Goal: Book appointment/travel/reservation

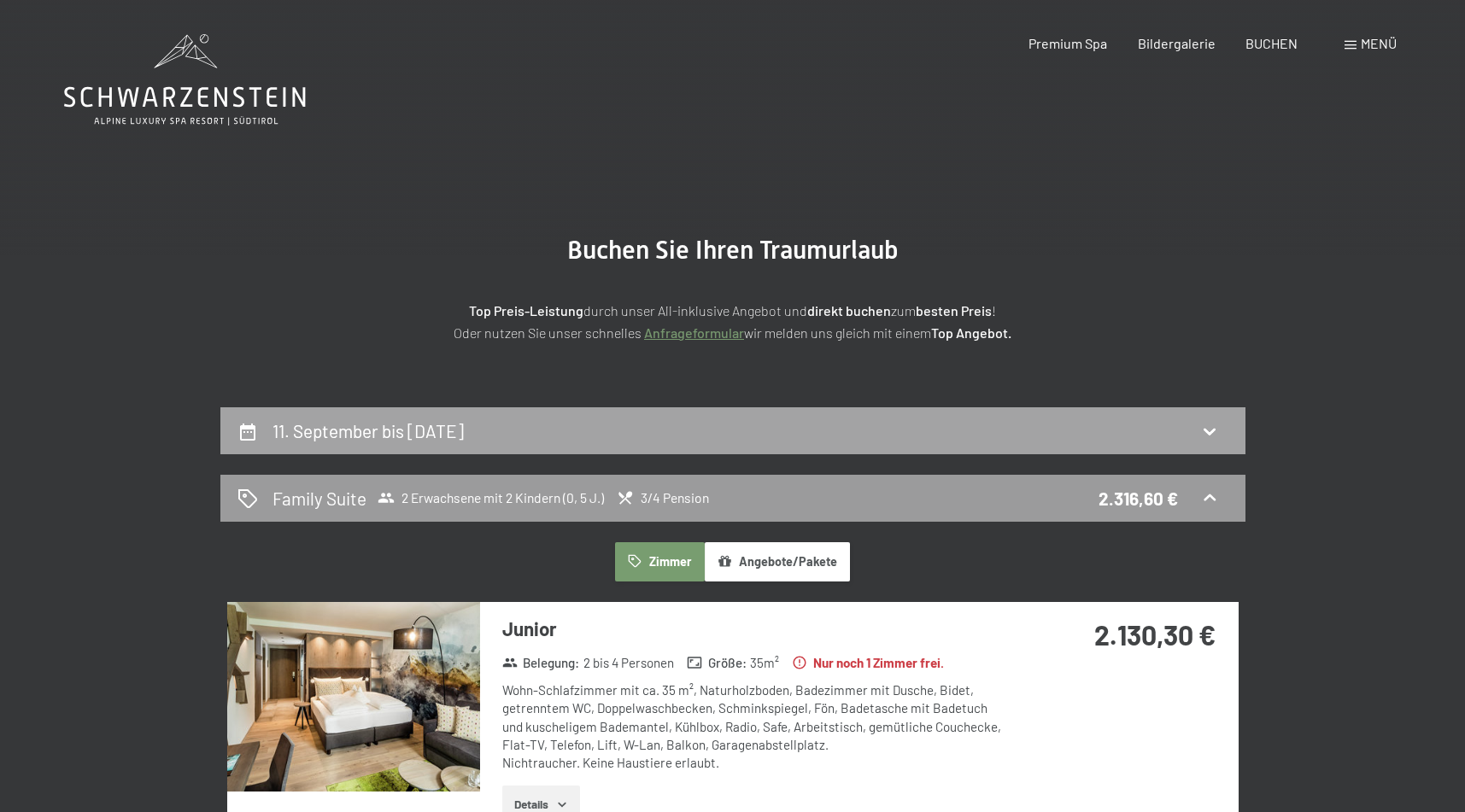
click at [668, 443] on div "11. September bis [DATE]" at bounding box center [733, 431] width 1025 height 47
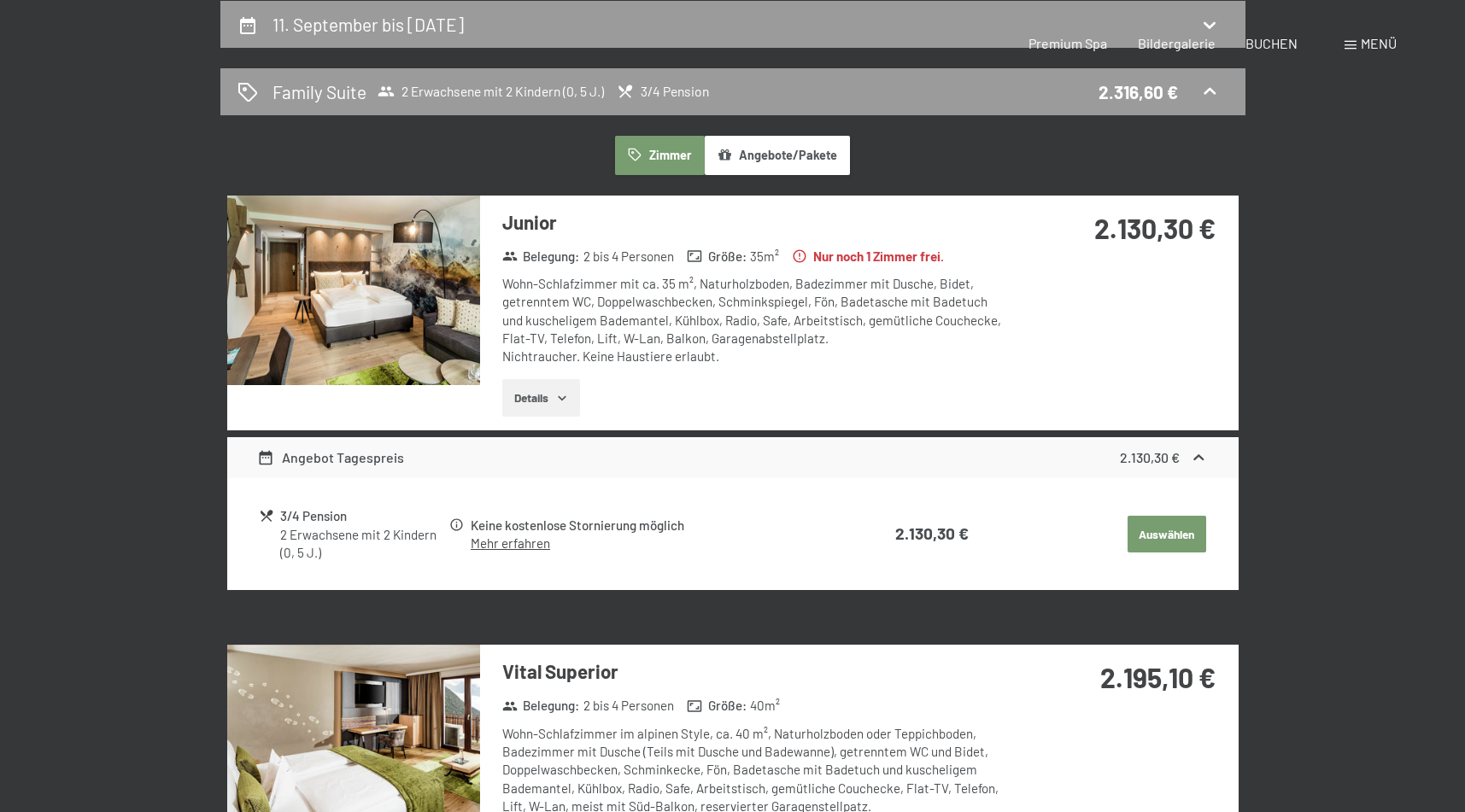
select select "5"
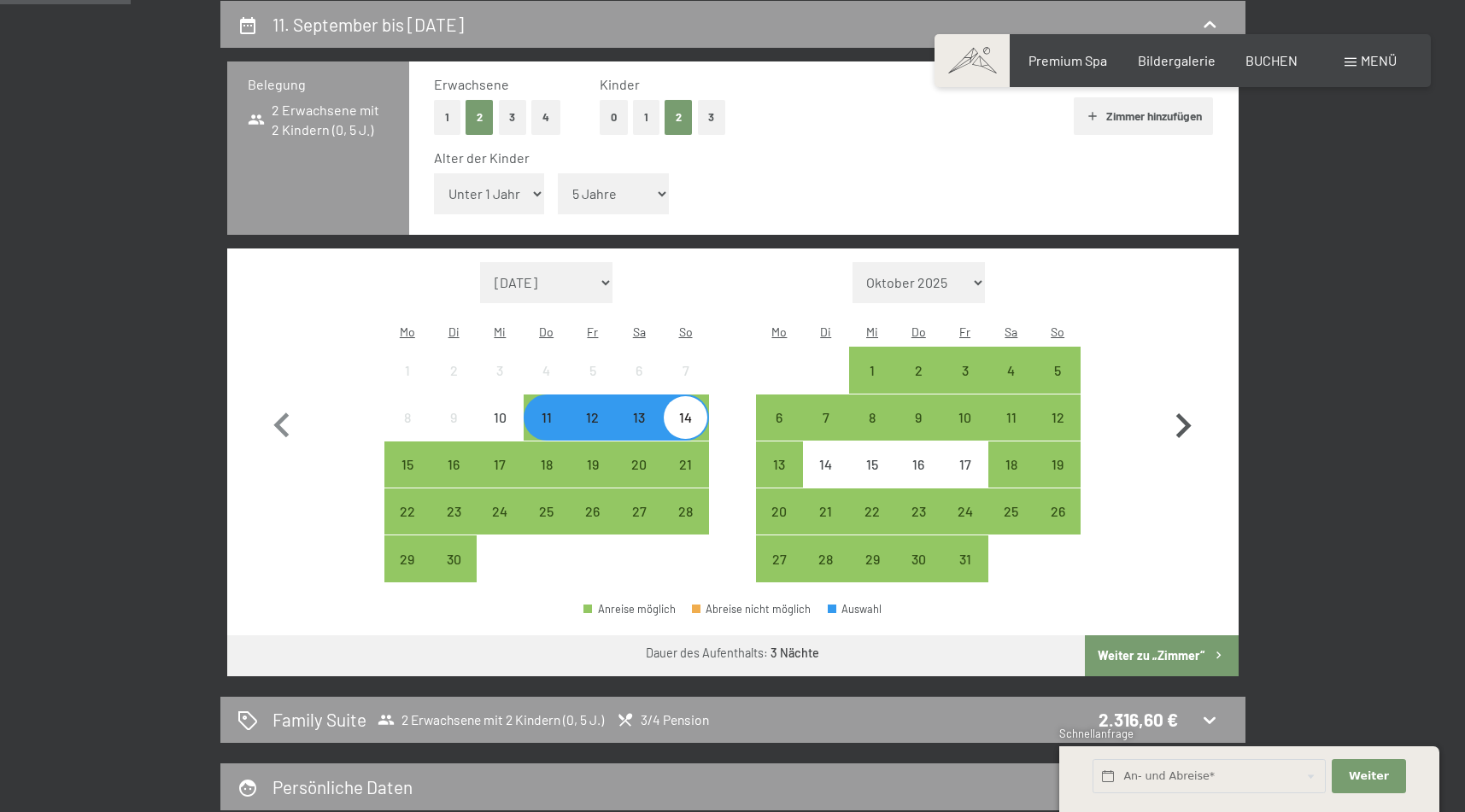
click at [1178, 402] on icon "button" at bounding box center [1183, 426] width 49 height 49
select select "[DATE]"
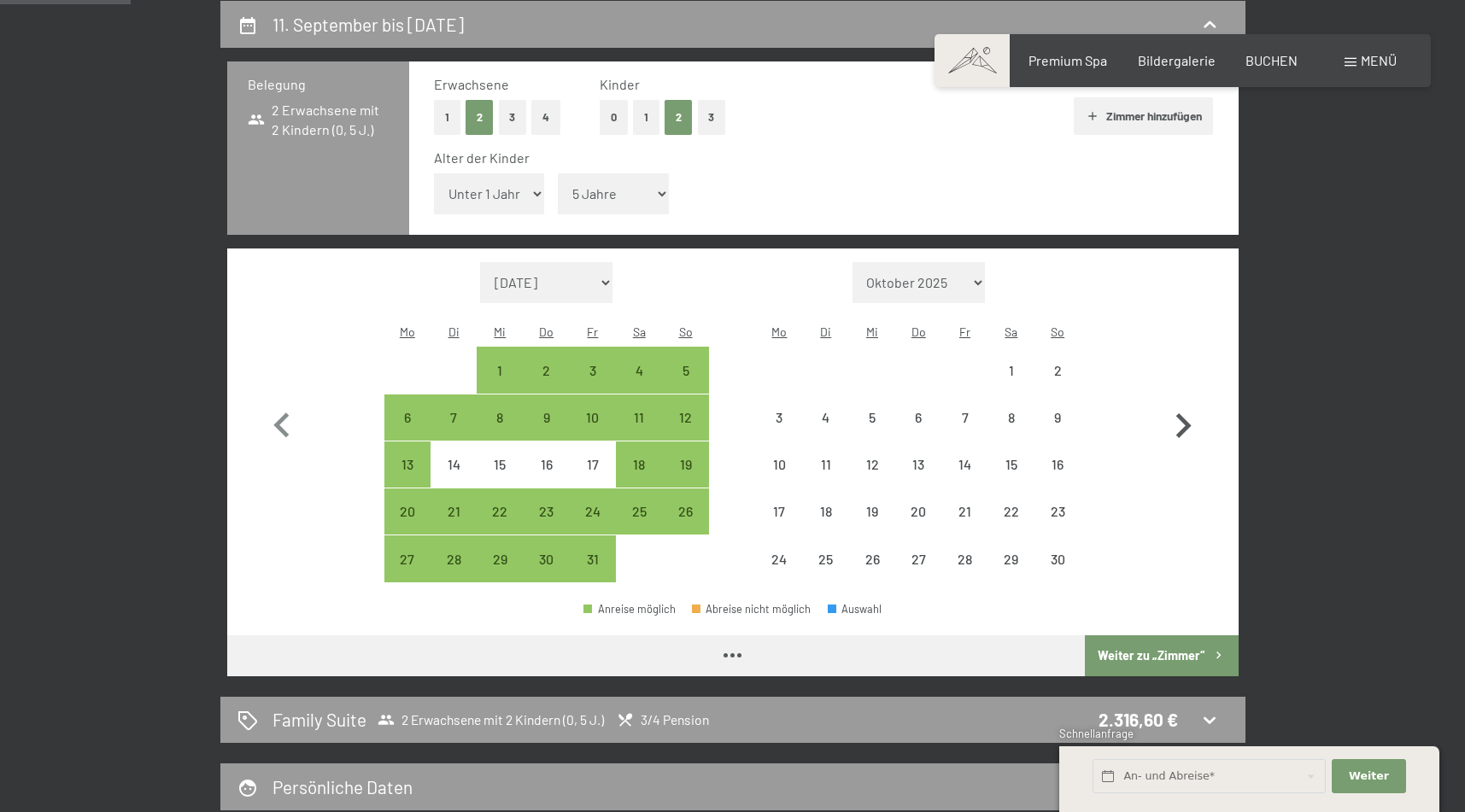
select select "[DATE]"
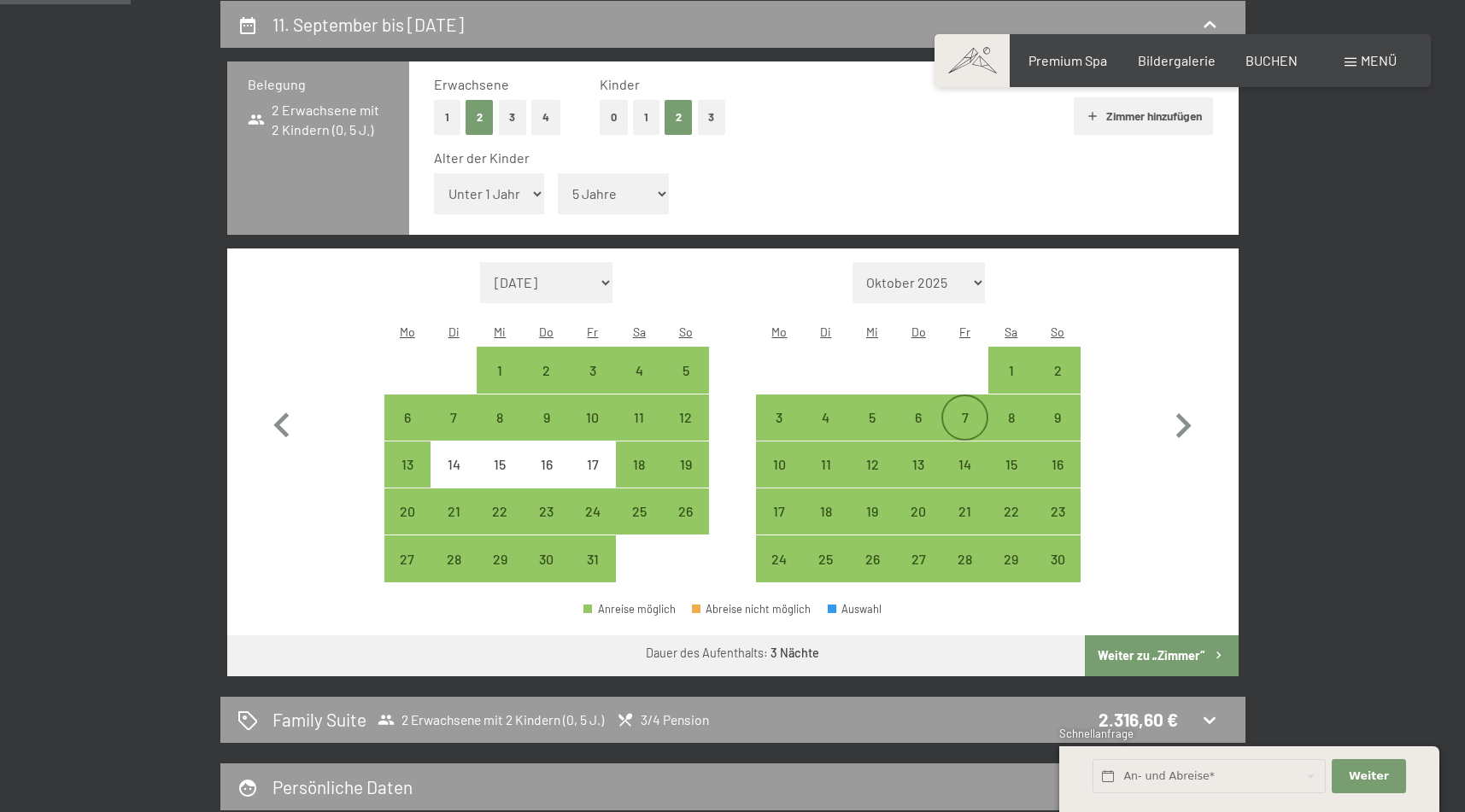
click at [966, 410] on div "7" at bounding box center [964, 431] width 42 height 42
select select "[DATE]"
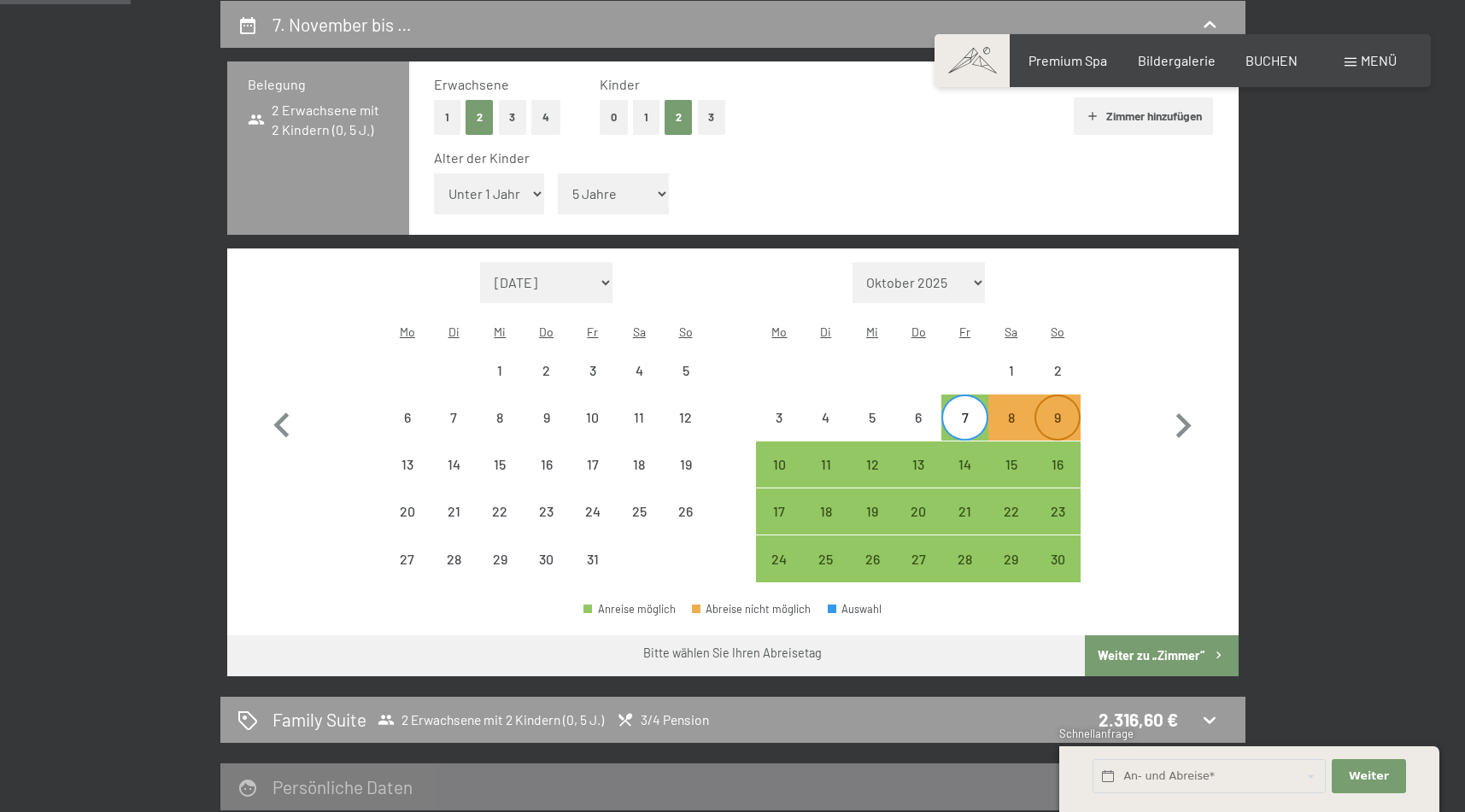
click at [1055, 410] on div "9" at bounding box center [1057, 431] width 42 height 42
select select "[DATE]"
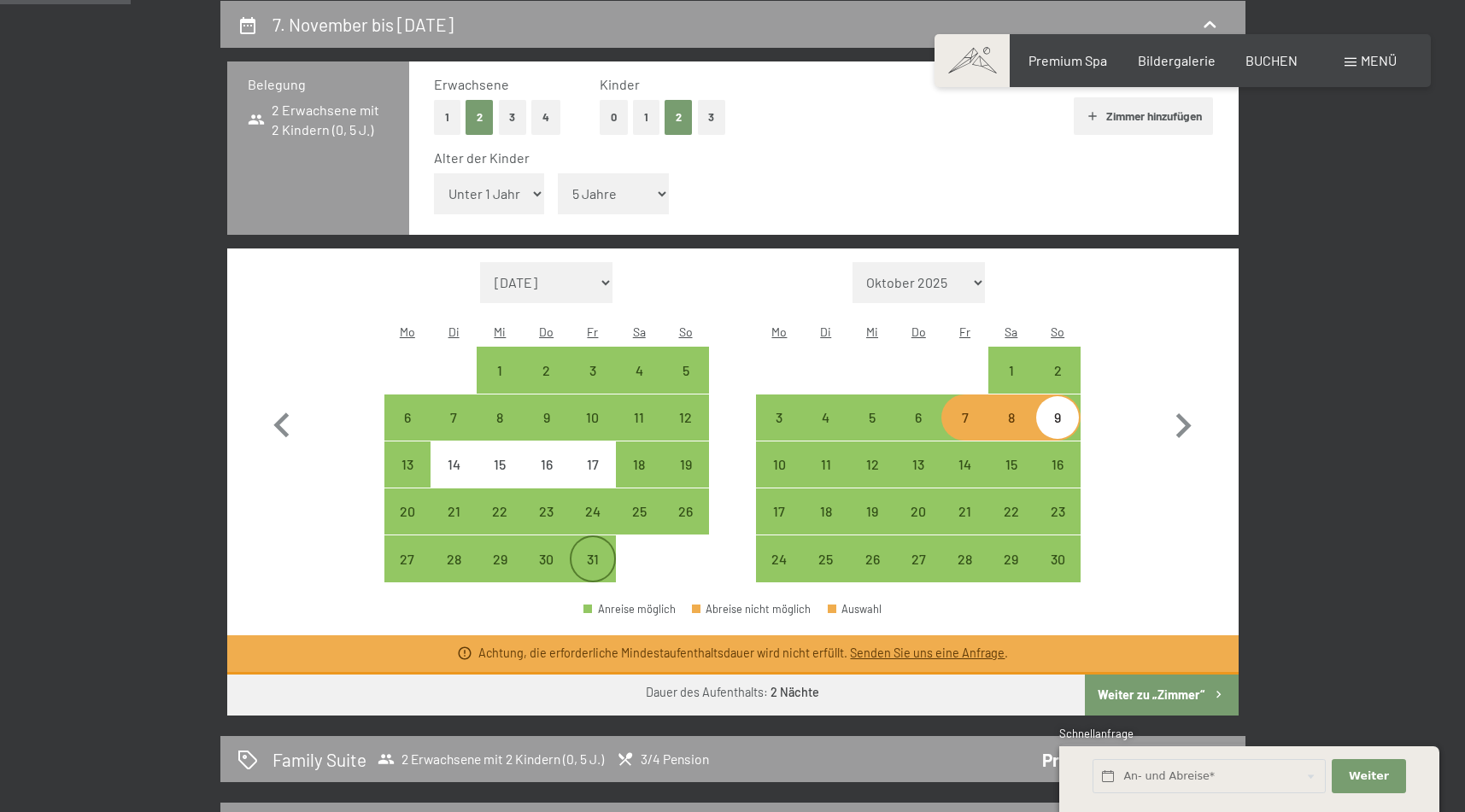
click at [602, 552] on div "31" at bounding box center [592, 573] width 42 height 42
select select "[DATE]"
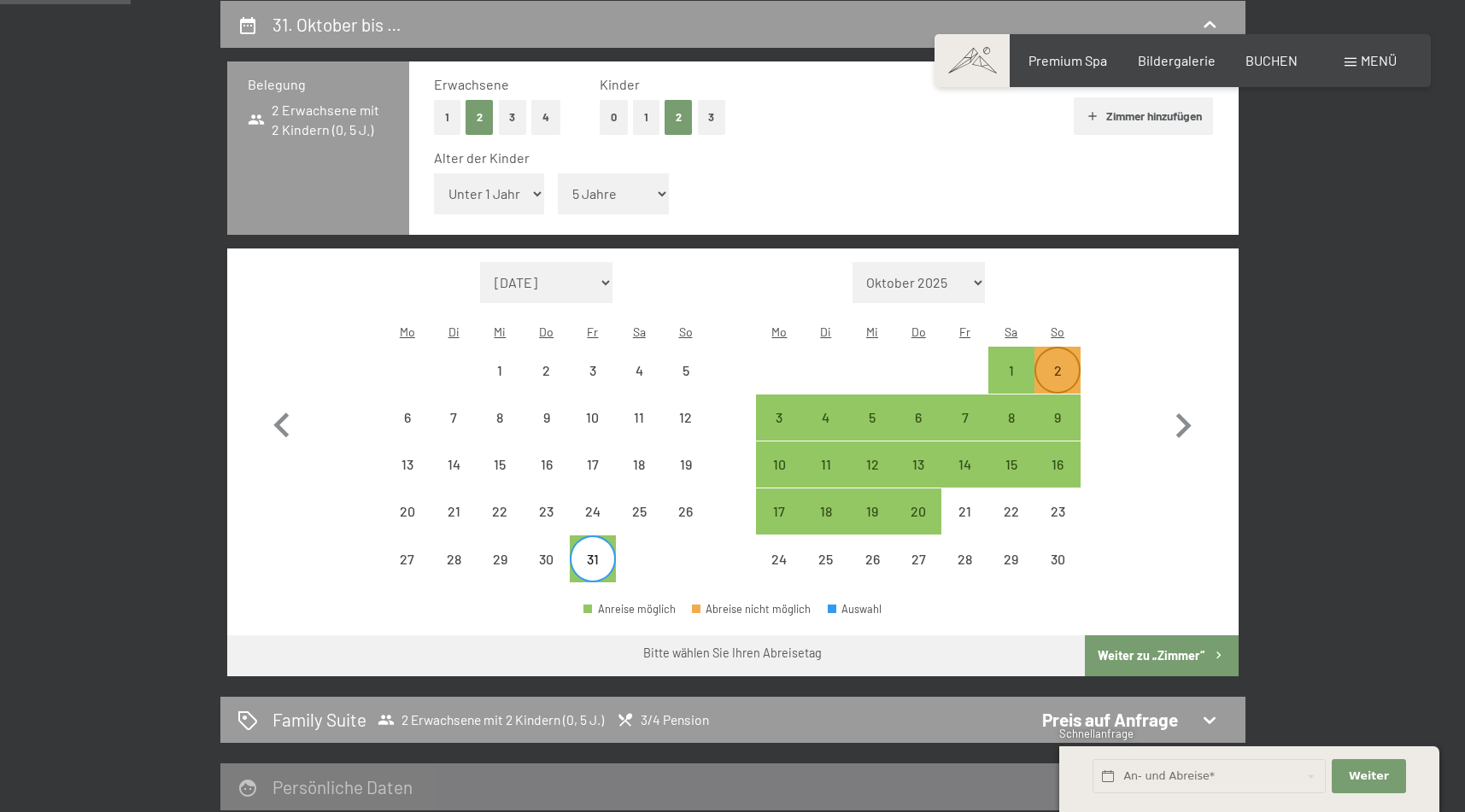
click at [1056, 348] on div "2" at bounding box center [1057, 369] width 42 height 42
select select "[DATE]"
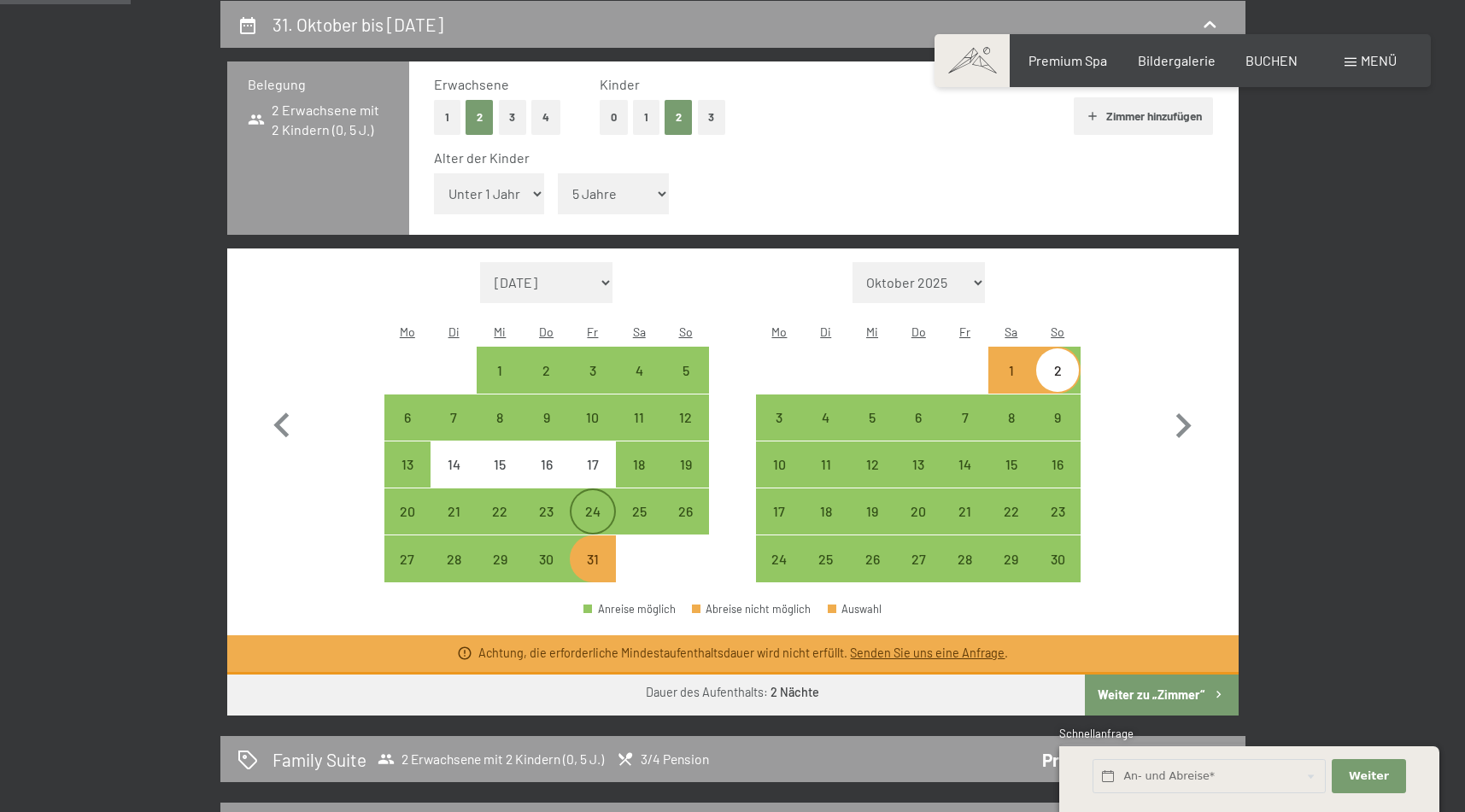
click at [592, 505] on div "24" at bounding box center [592, 525] width 42 height 42
select select "[DATE]"
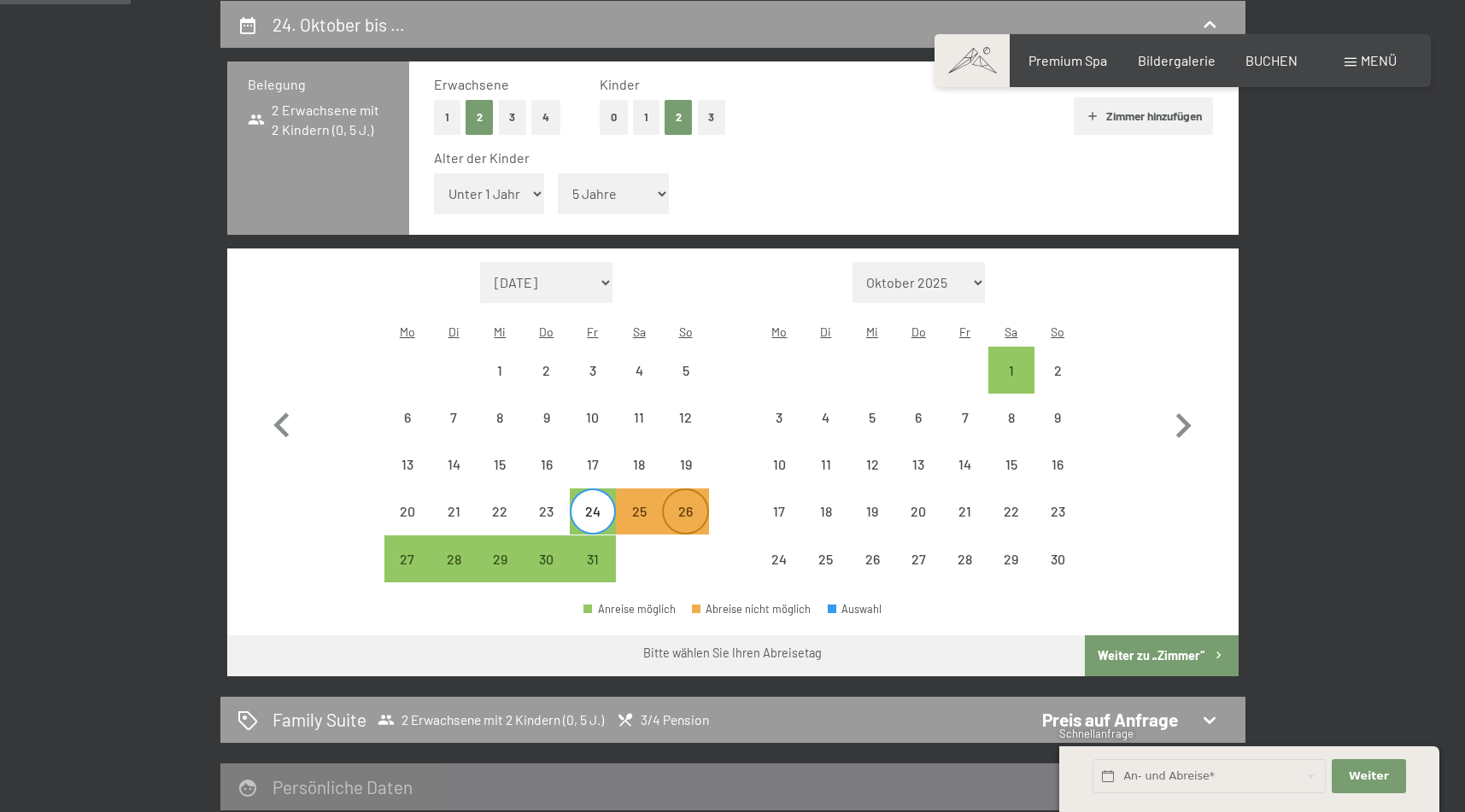
click at [687, 505] on div "26" at bounding box center [684, 525] width 42 height 42
select select "[DATE]"
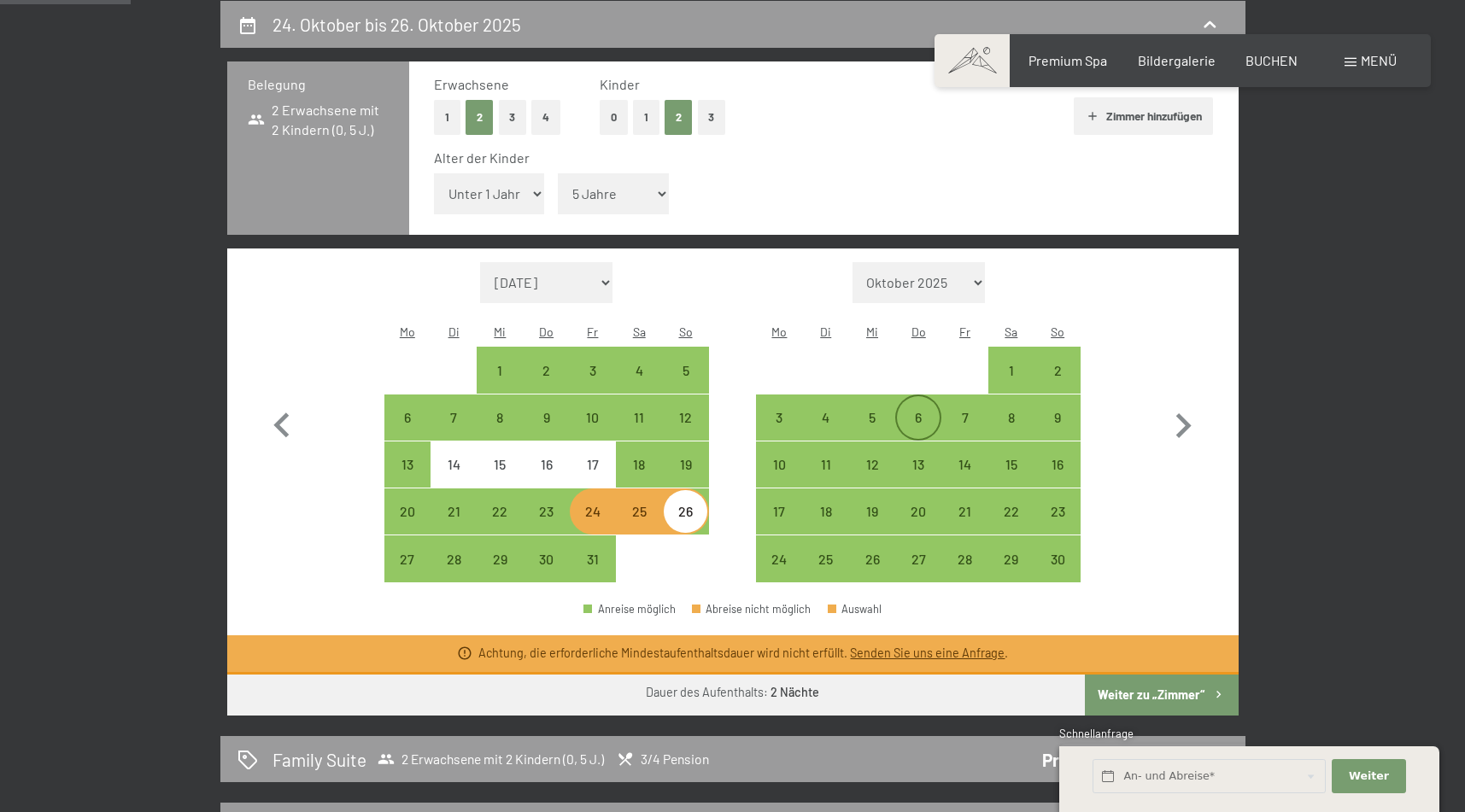
click at [902, 410] on div "6" at bounding box center [918, 431] width 42 height 42
select select "[DATE]"
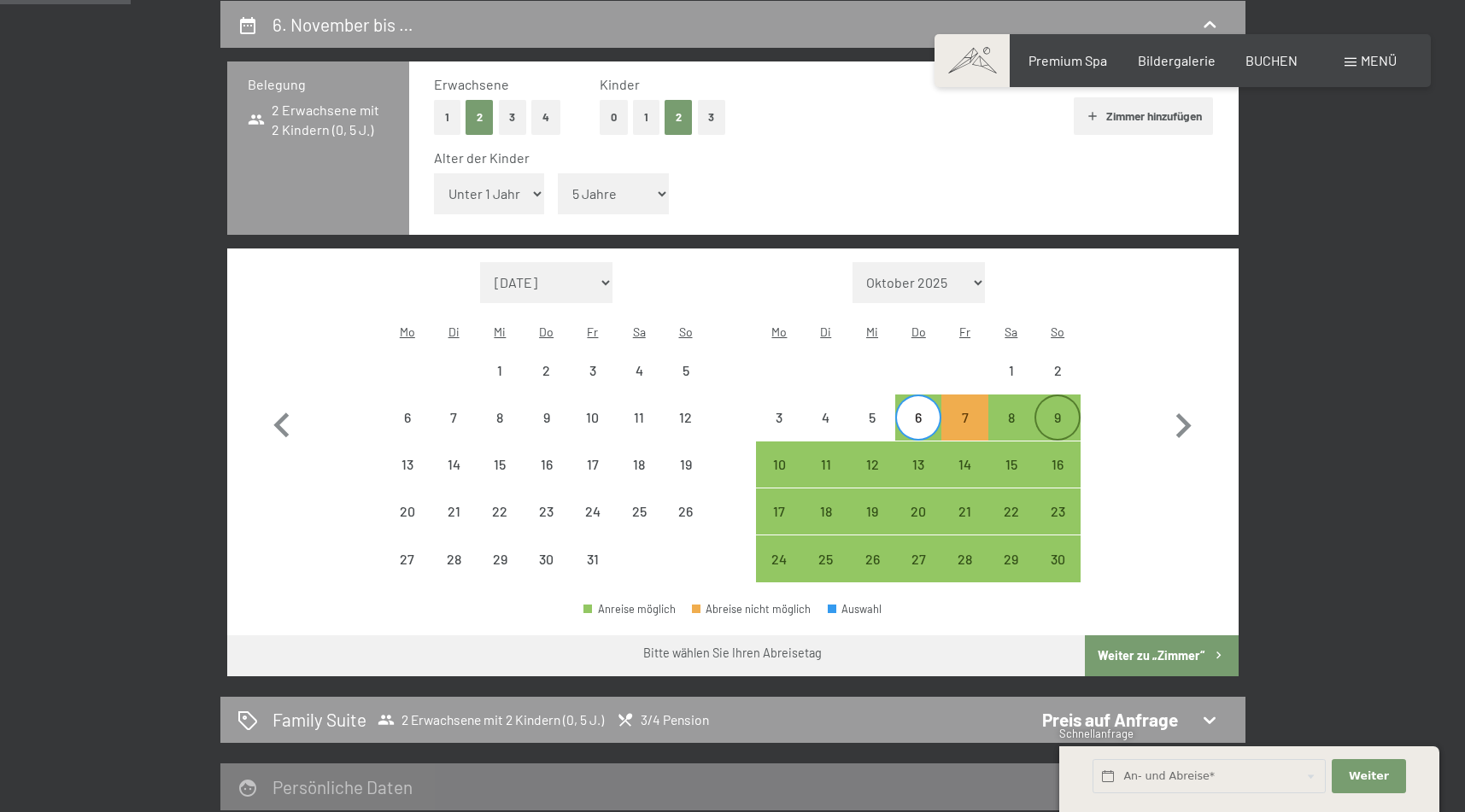
click at [1055, 410] on div "9" at bounding box center [1057, 431] width 42 height 42
select select "[DATE]"
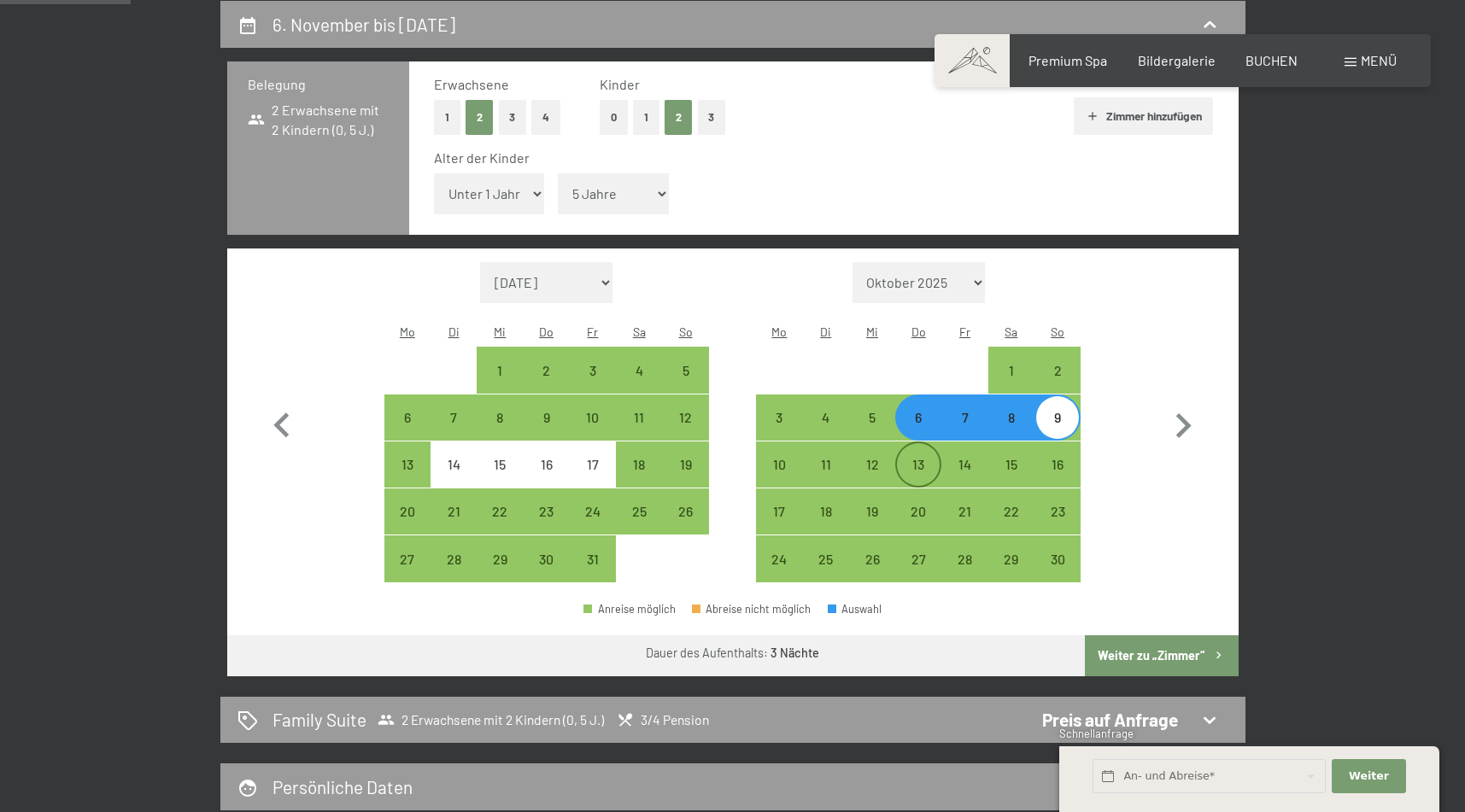
click at [920, 458] on div "13" at bounding box center [918, 479] width 42 height 42
select select "[DATE]"
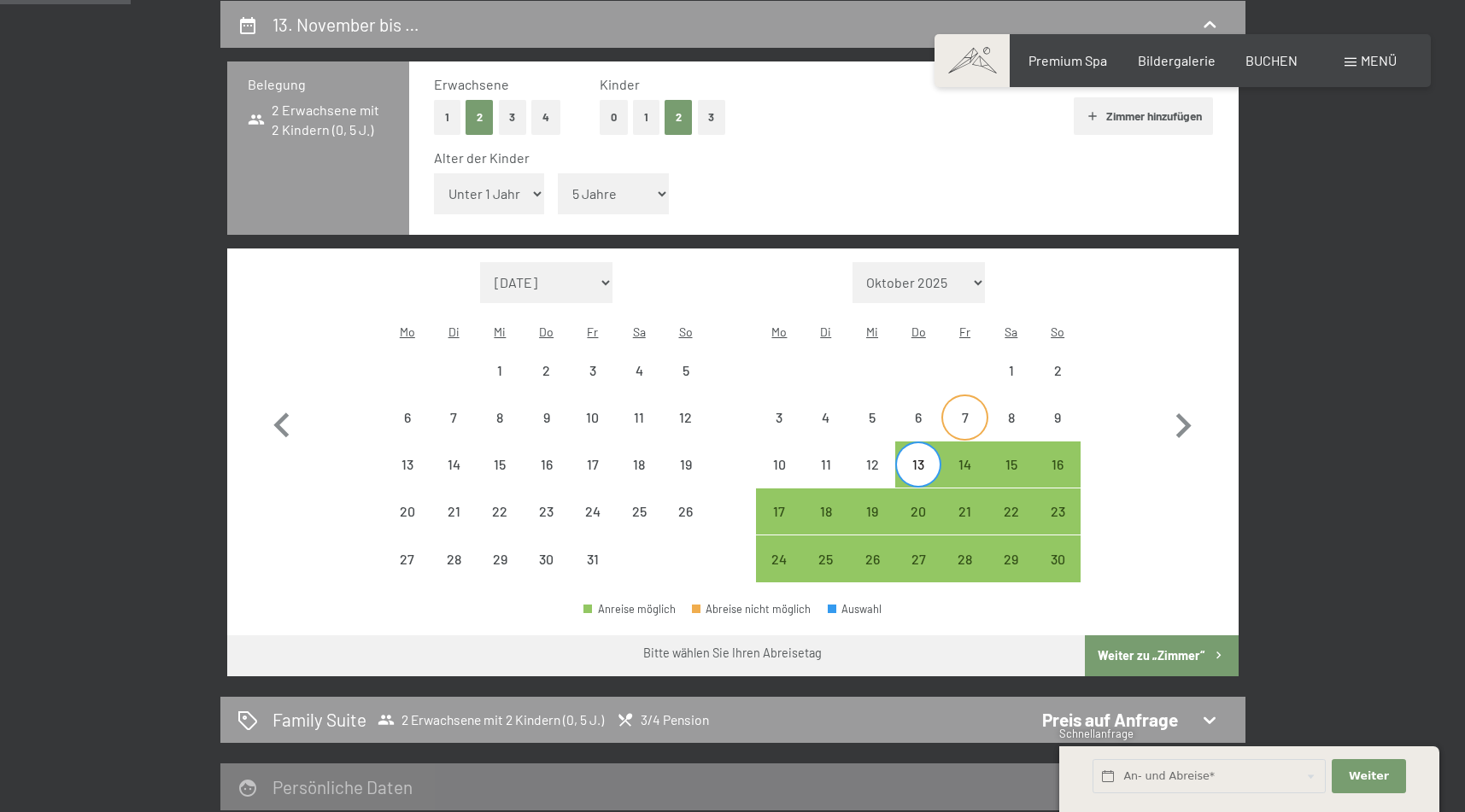
click at [957, 410] on div "7" at bounding box center [964, 431] width 42 height 42
select select "[DATE]"
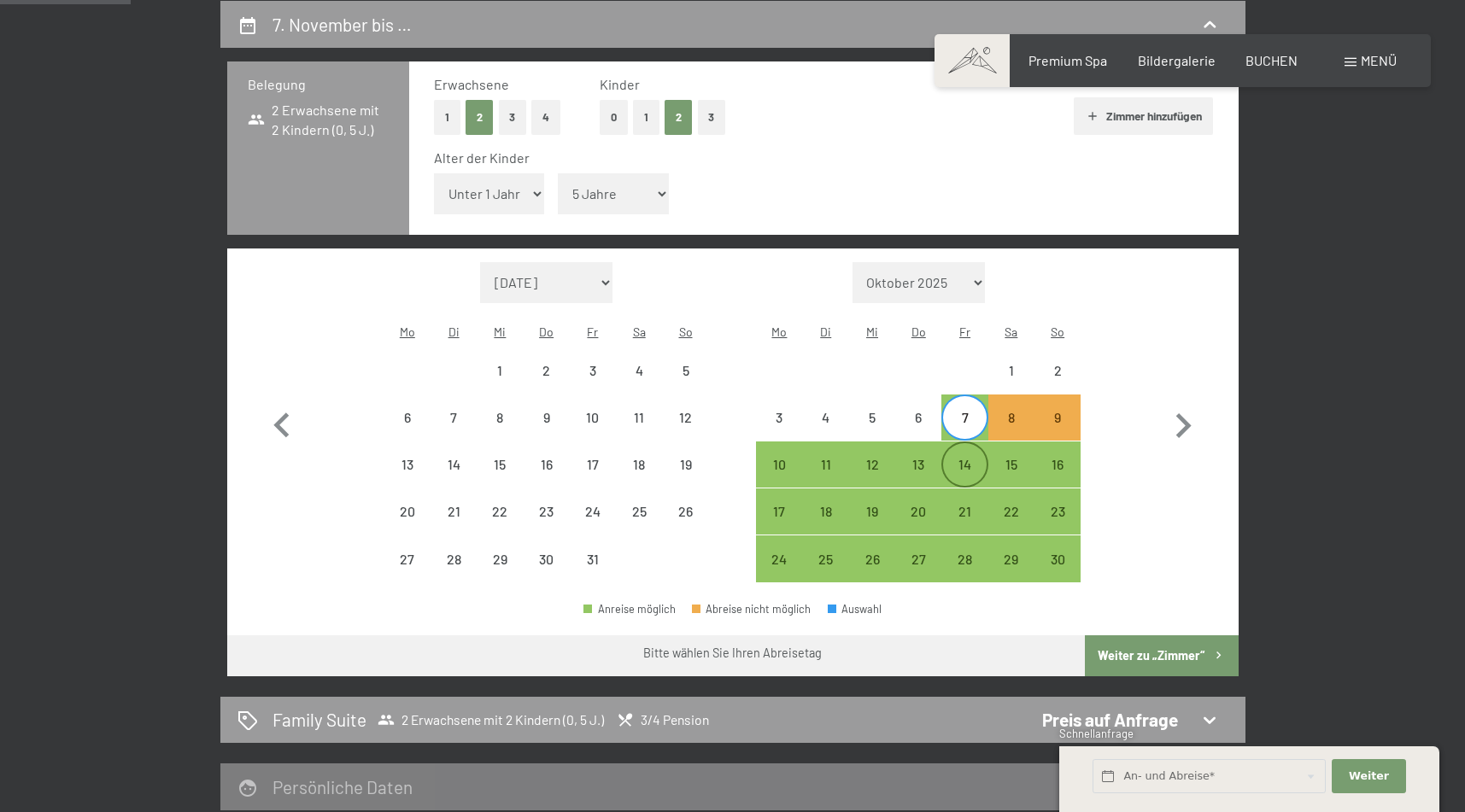
click at [966, 458] on div "14" at bounding box center [964, 479] width 42 height 42
select select "[DATE]"
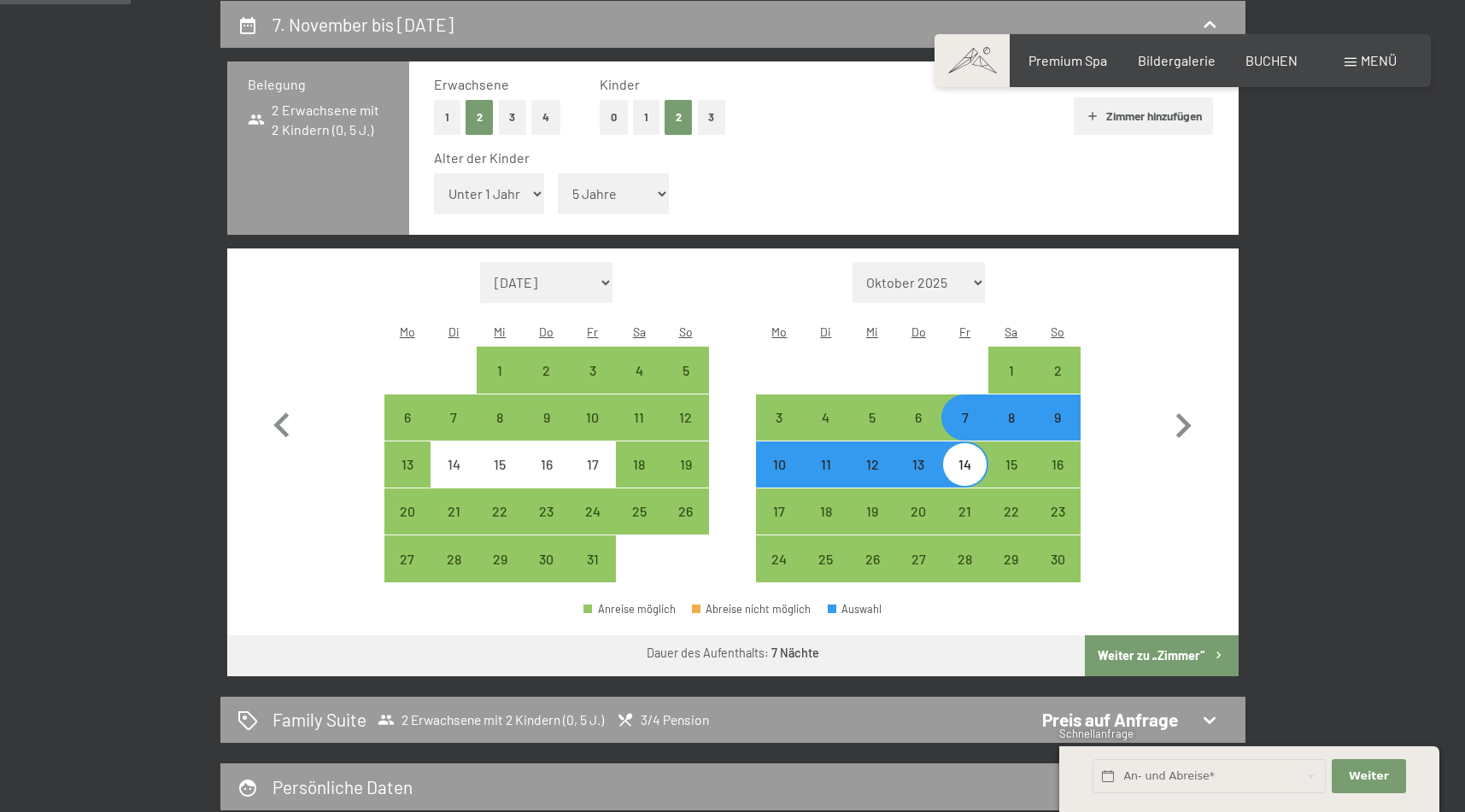
click at [965, 458] on div "14" at bounding box center [964, 479] width 42 height 42
select select "[DATE]"
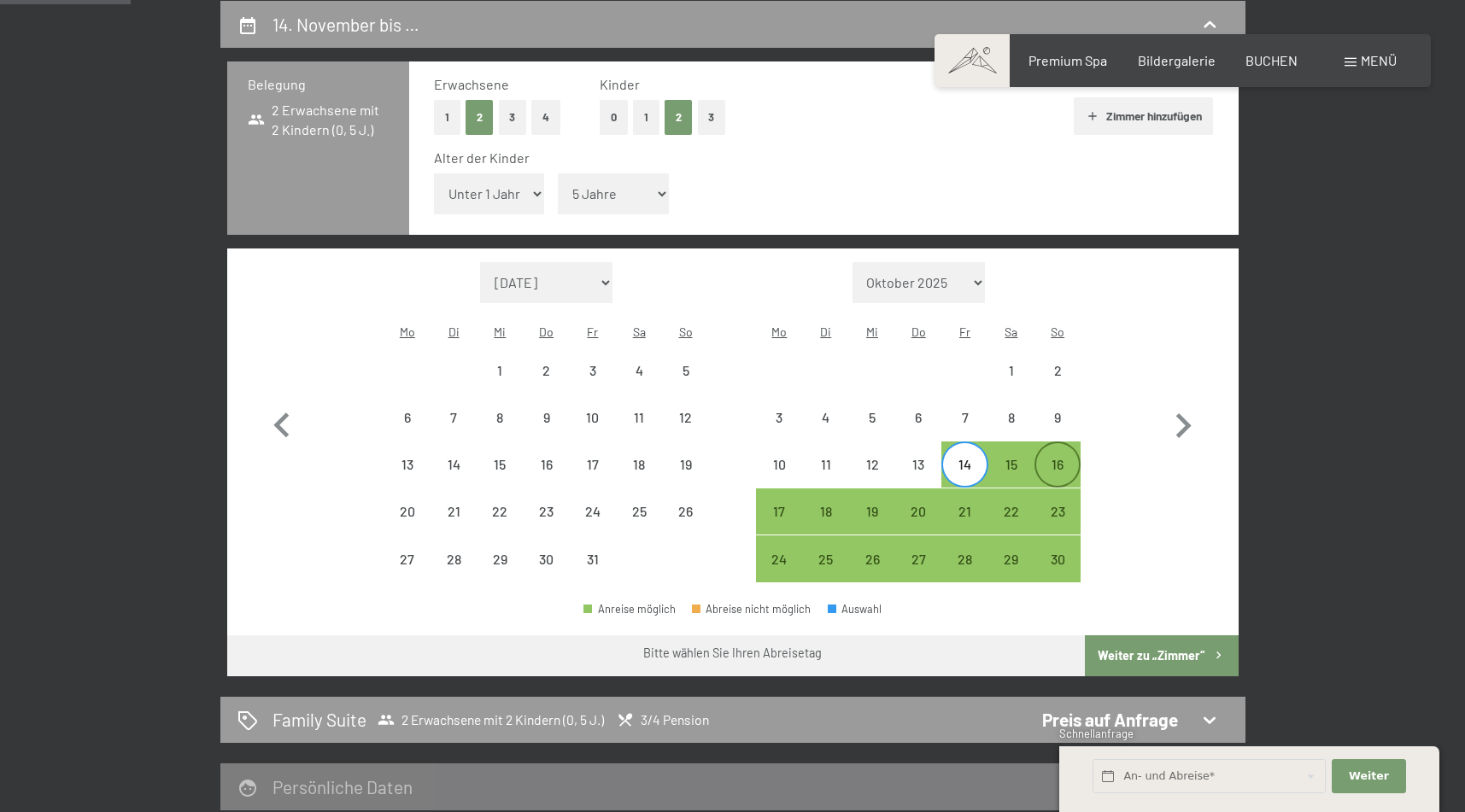
click at [1056, 458] on div "16" at bounding box center [1057, 479] width 42 height 42
select select "[DATE]"
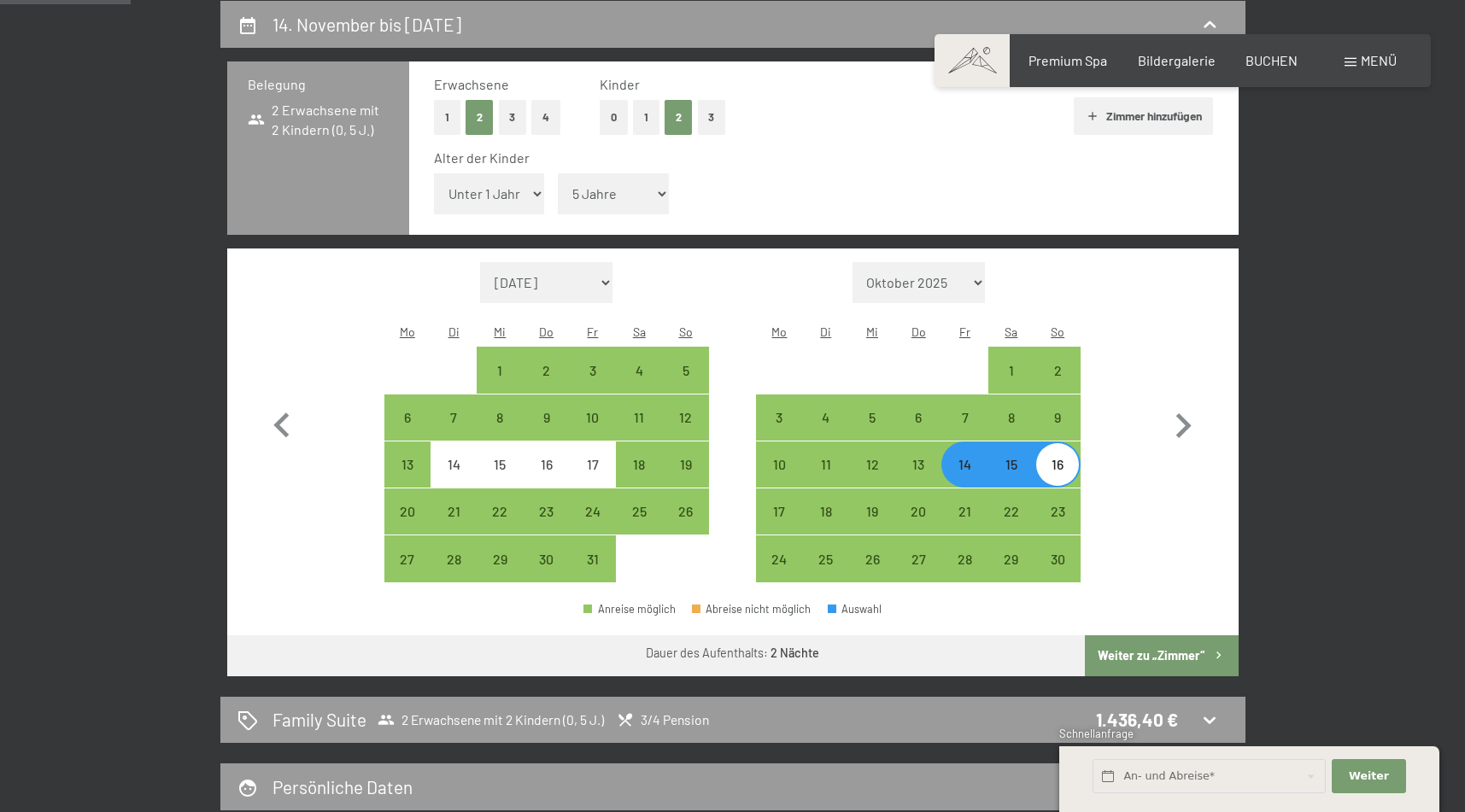
click at [656, 101] on button "1" at bounding box center [646, 117] width 27 height 35
select select "[DATE]"
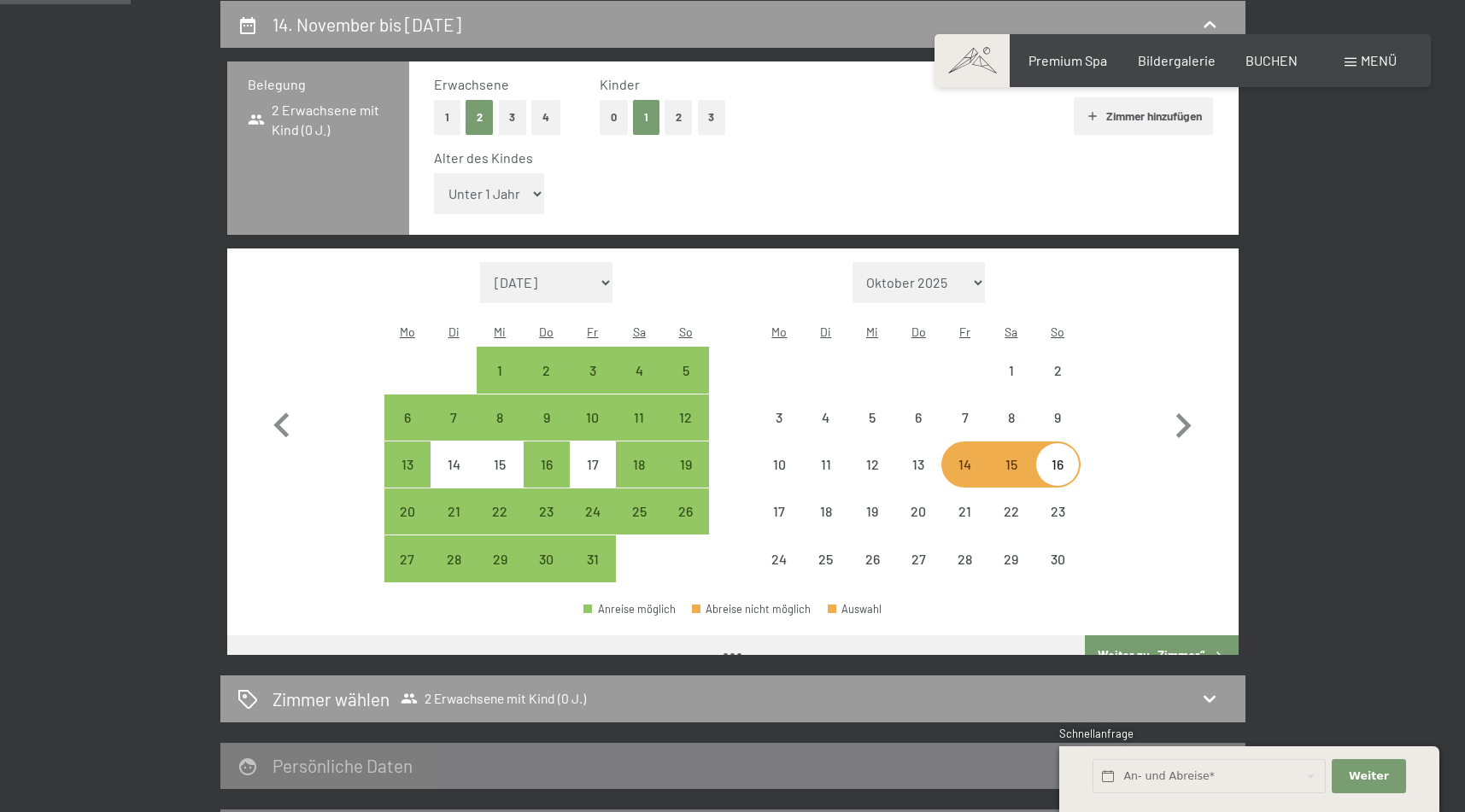
select select "[DATE]"
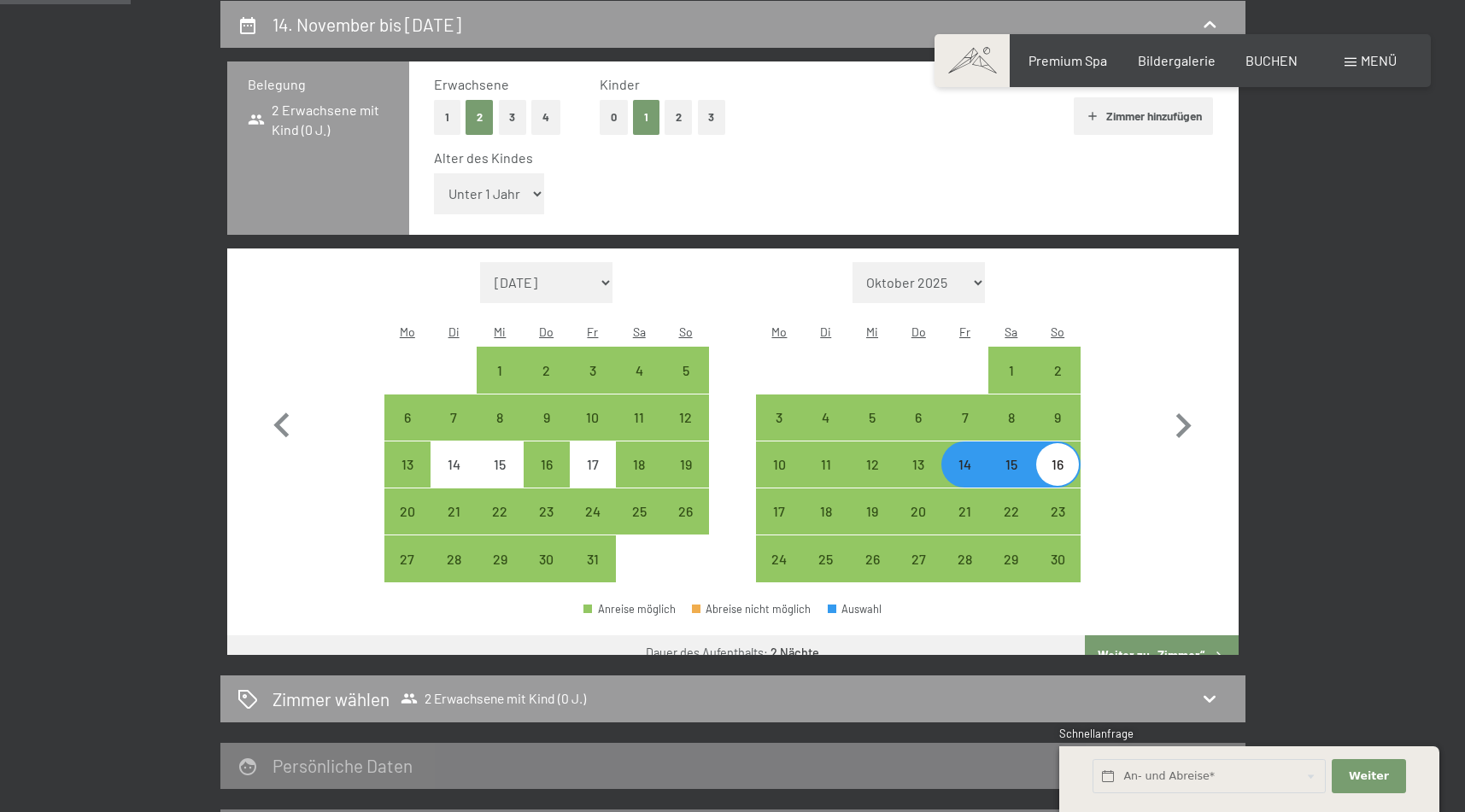
select select "5"
select select "[DATE]"
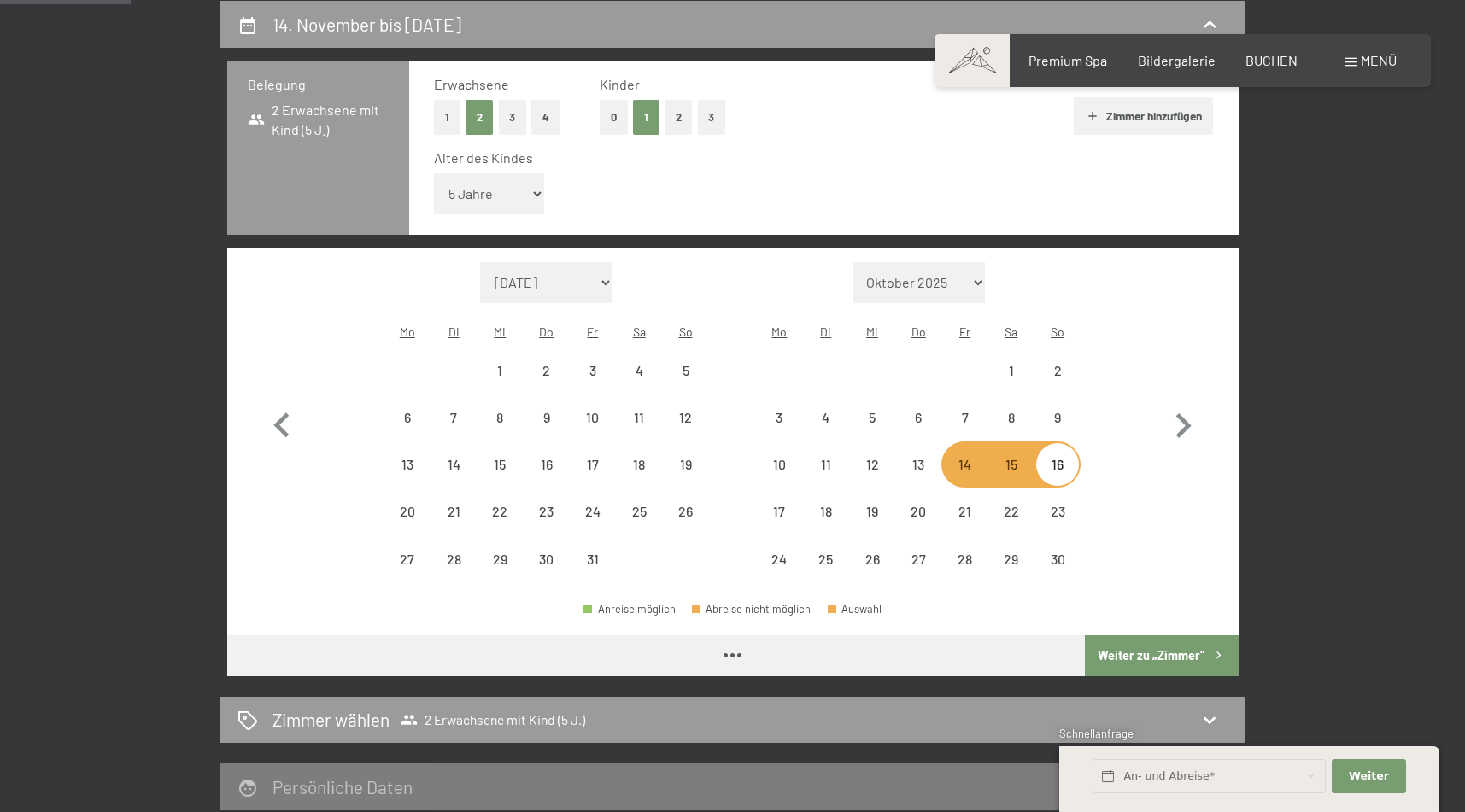
select select "[DATE]"
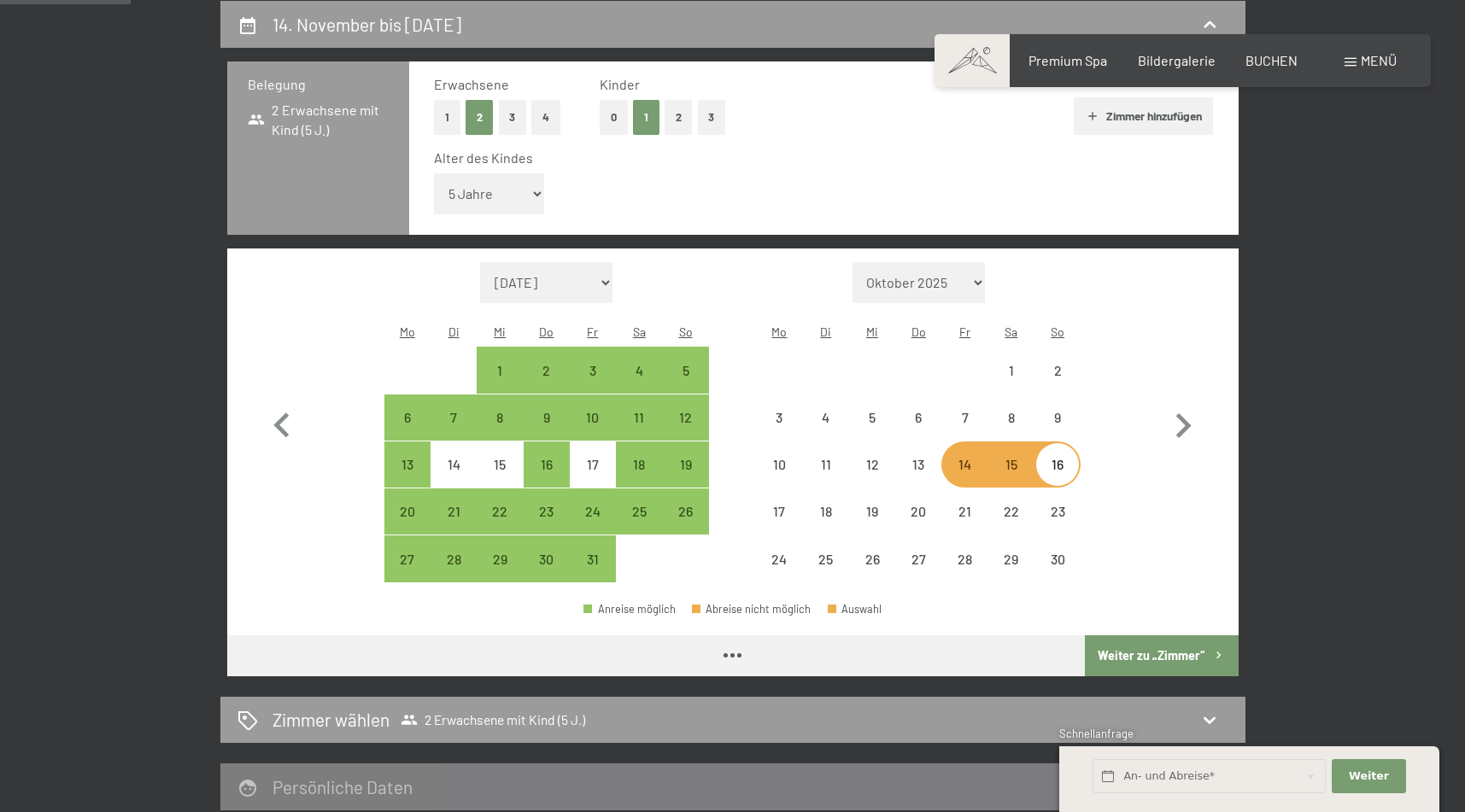
select select "[DATE]"
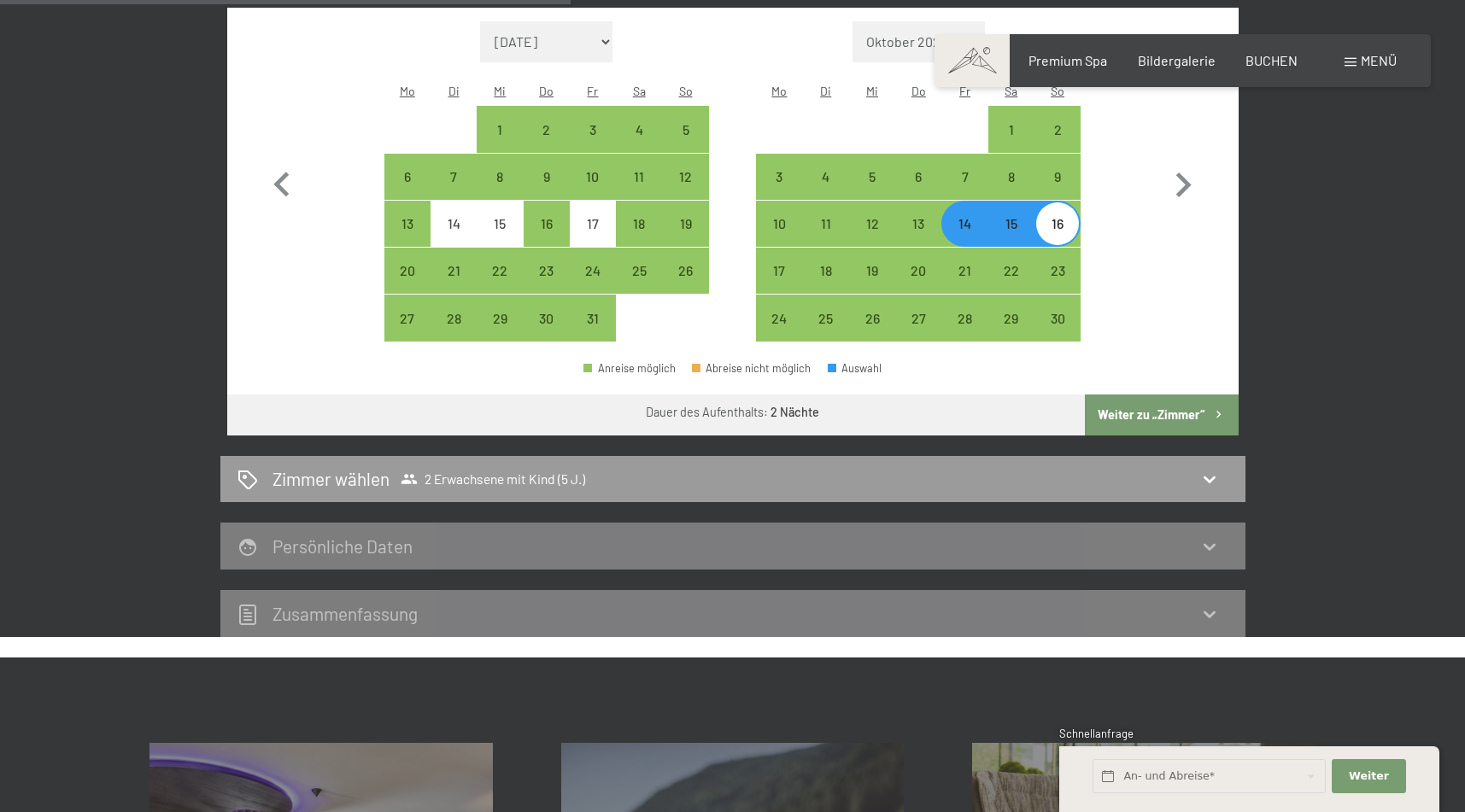
scroll to position [648, 0]
click at [1153, 395] on button "Weiter zu „Zimmer“" at bounding box center [1161, 415] width 153 height 41
select select "[DATE]"
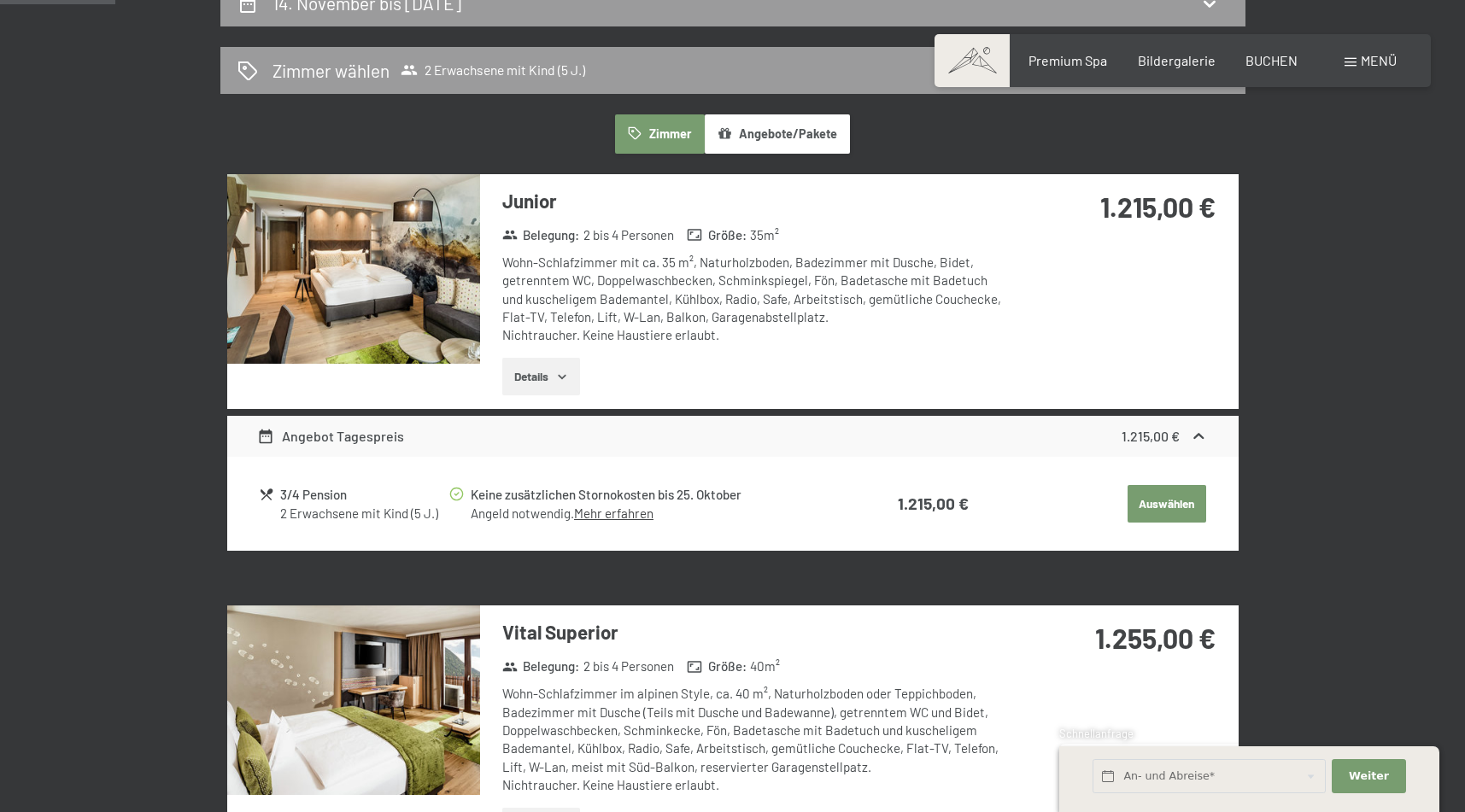
scroll to position [423, 0]
